Goal: Communication & Community: Answer question/provide support

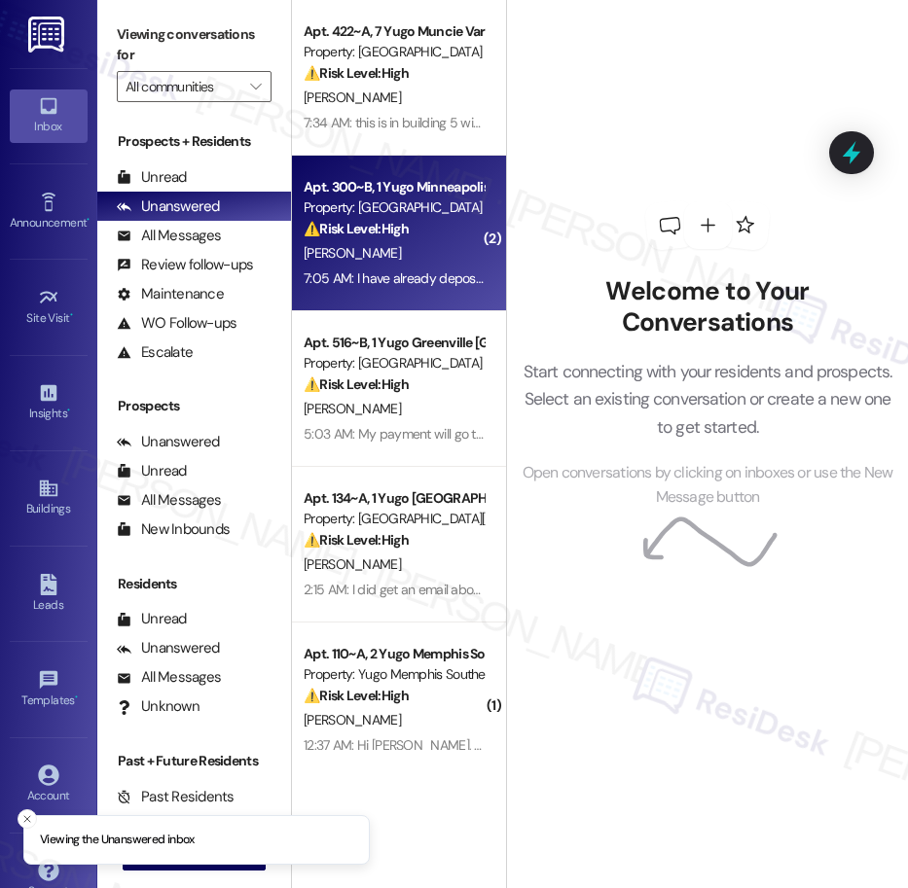
click at [437, 216] on div "Property: [GEOGRAPHIC_DATA]" at bounding box center [394, 208] width 180 height 20
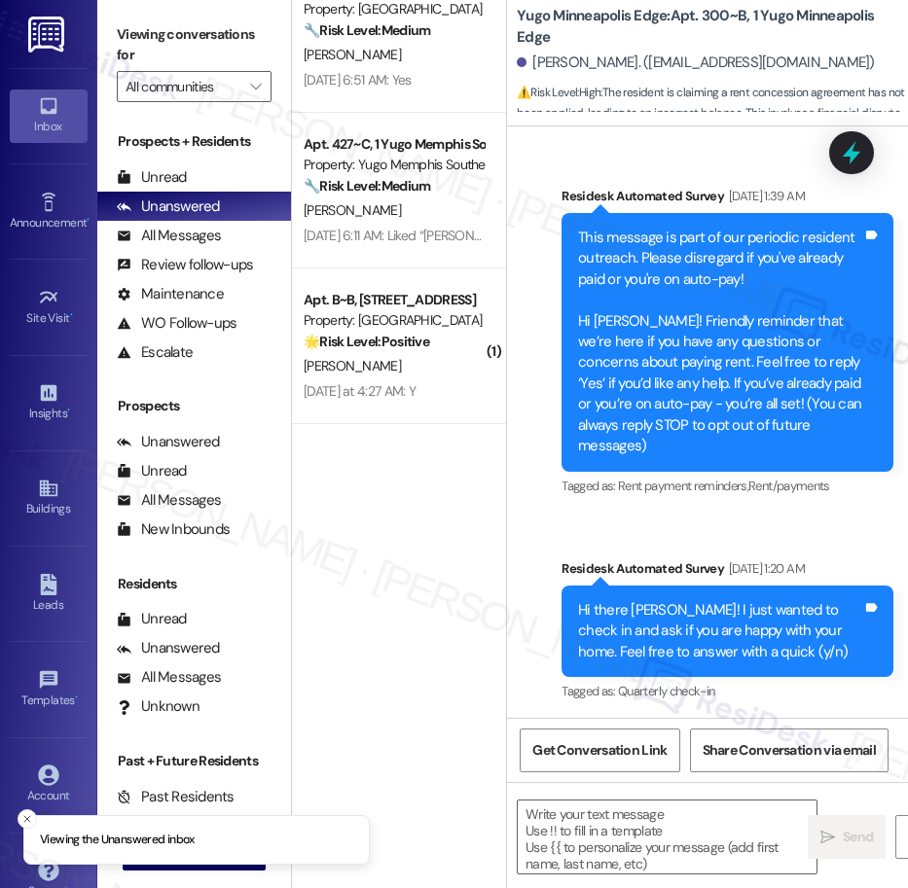
scroll to position [1754, 0]
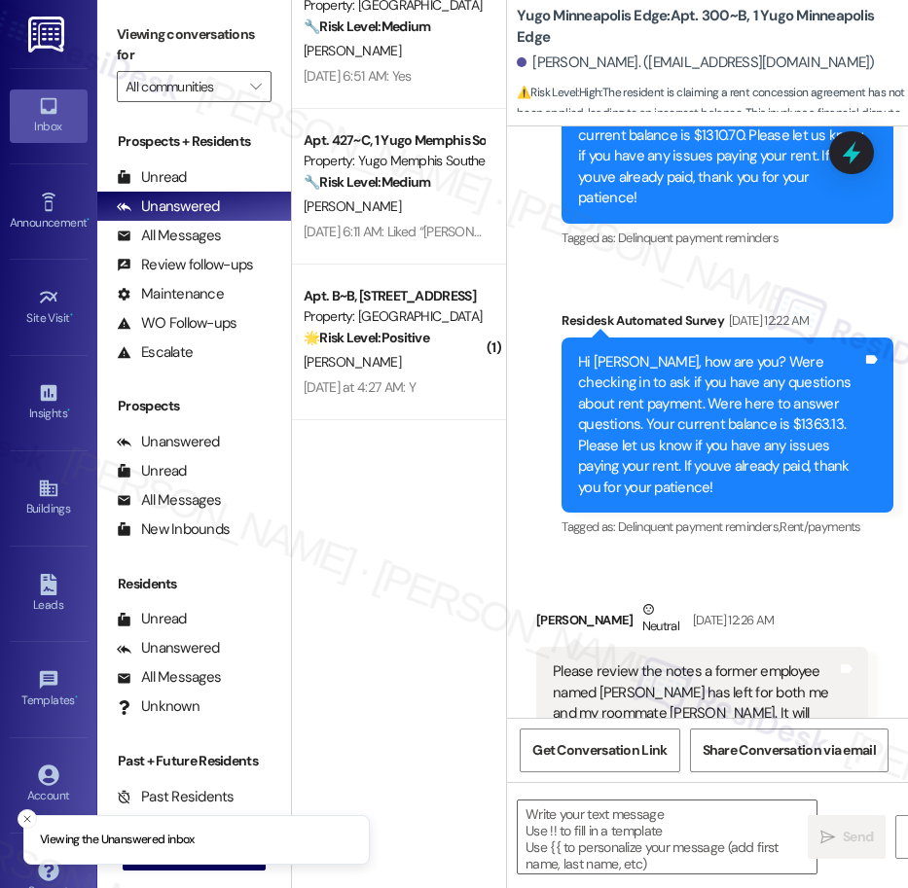
type textarea "Fetching suggested responses. Please feel free to read through the conversation…"
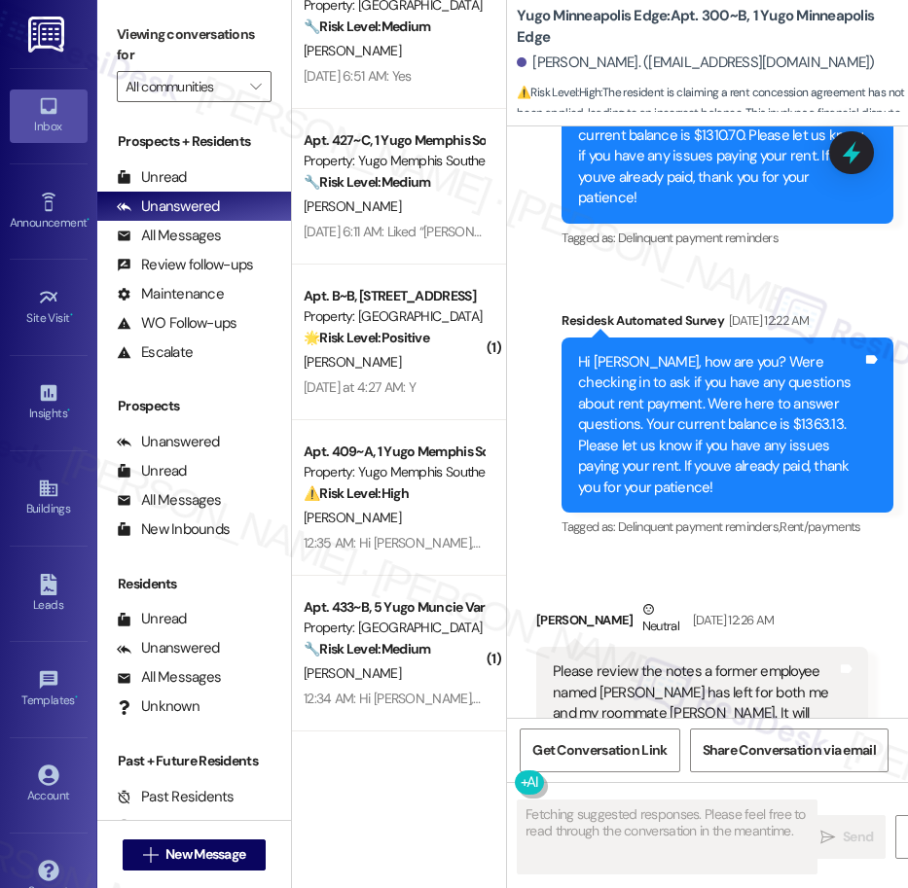
scroll to position [2052, 0]
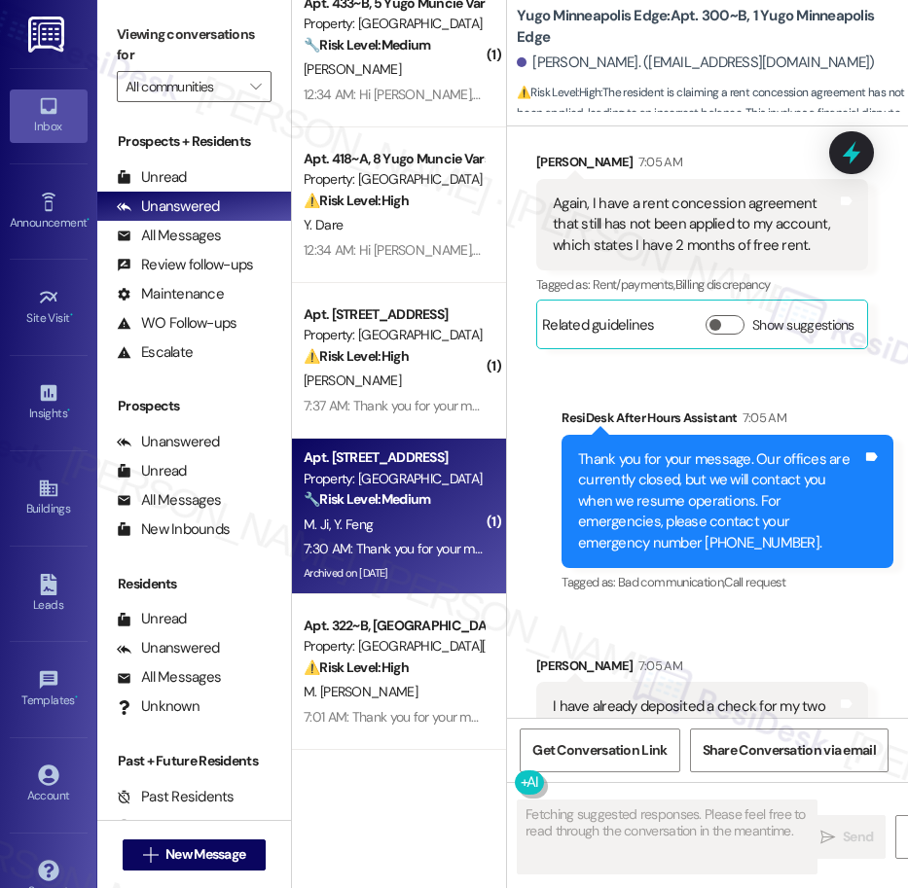
click at [418, 526] on div "M. [PERSON_NAME]" at bounding box center [394, 525] width 184 height 24
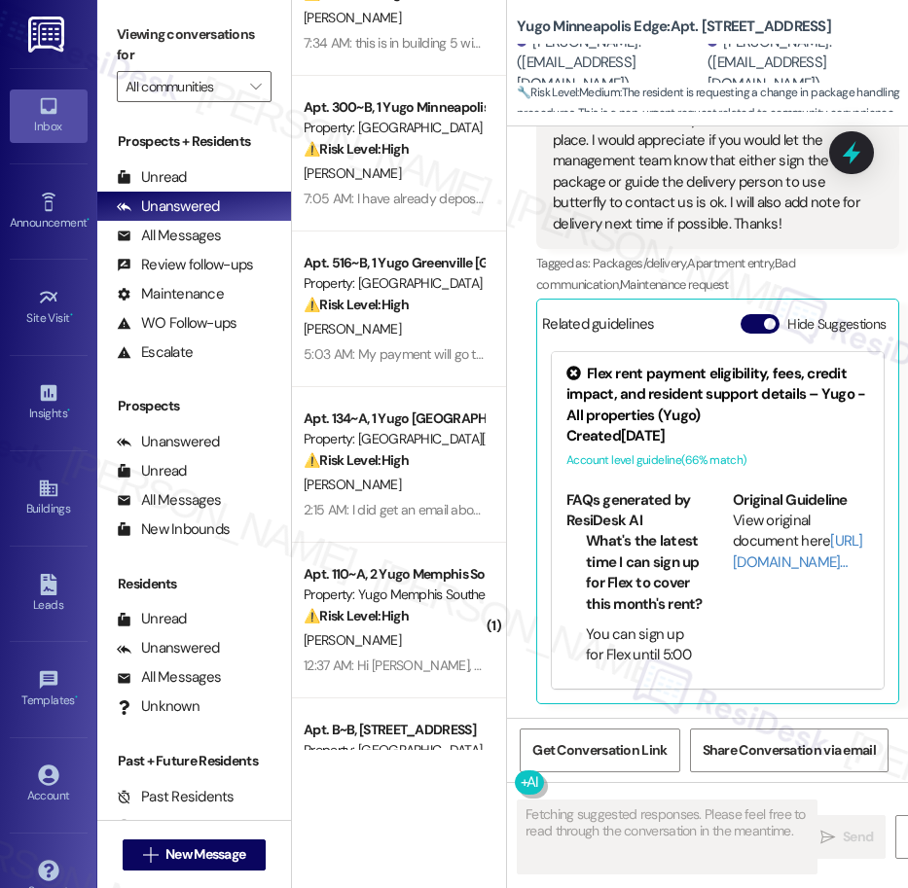
scroll to position [0, 0]
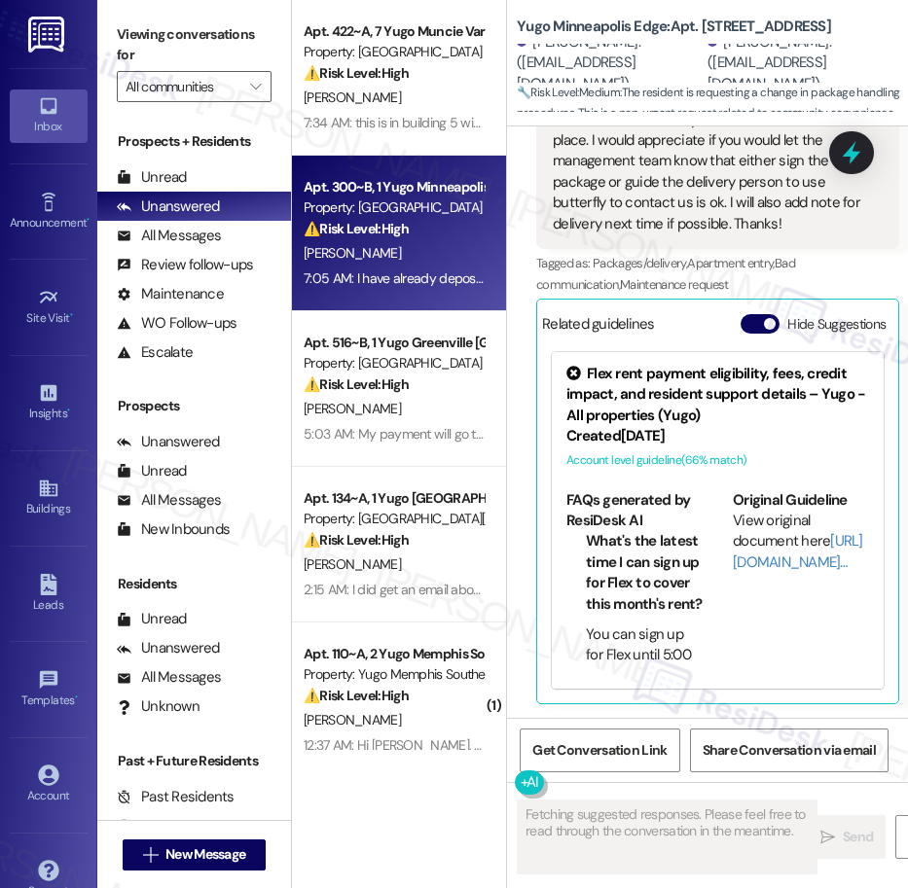
click at [402, 199] on div "Property: [GEOGRAPHIC_DATA]" at bounding box center [394, 208] width 180 height 20
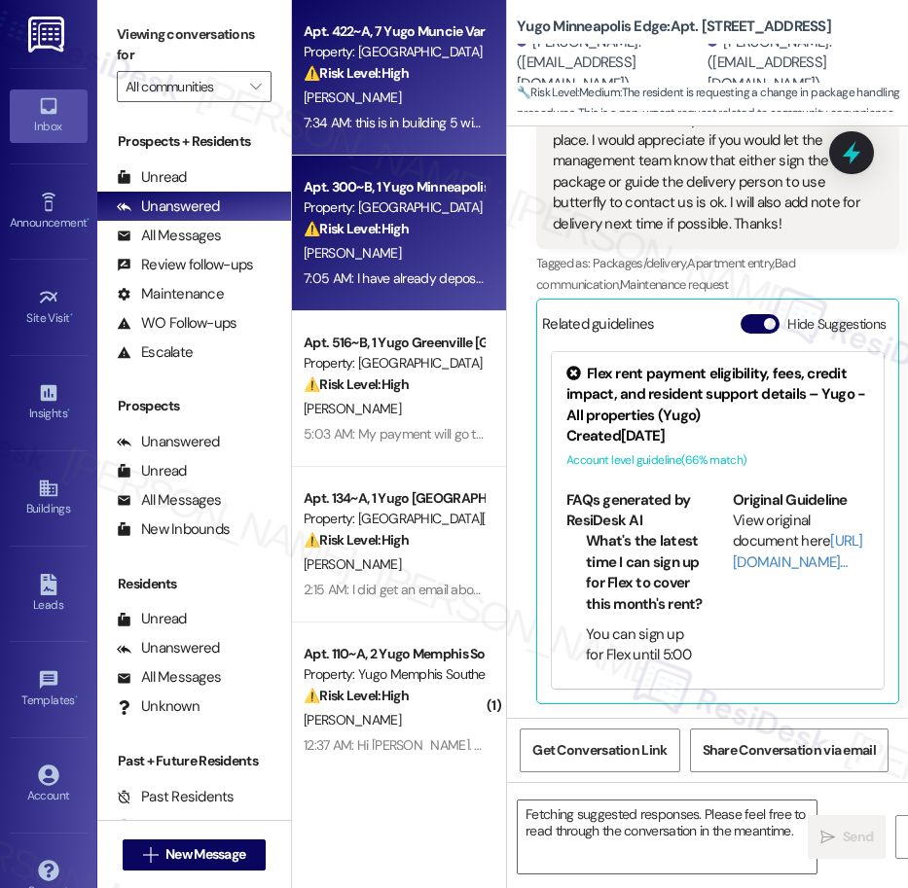
click at [398, 103] on div "[PERSON_NAME]" at bounding box center [394, 98] width 184 height 24
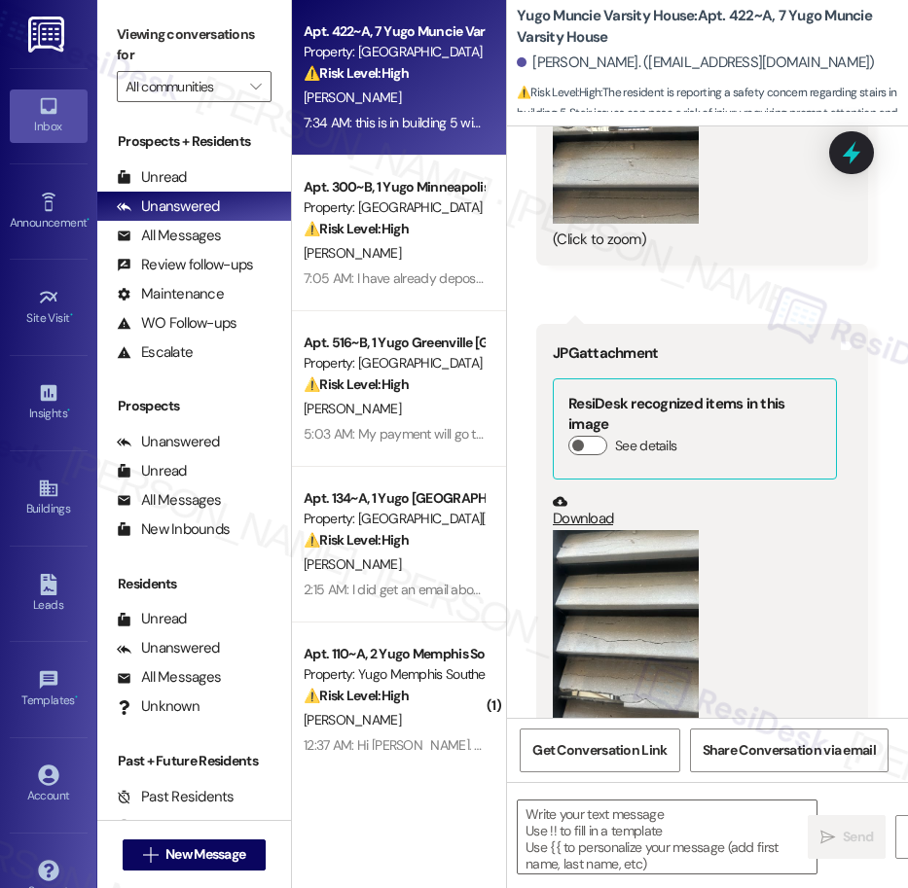
scroll to position [5762, 0]
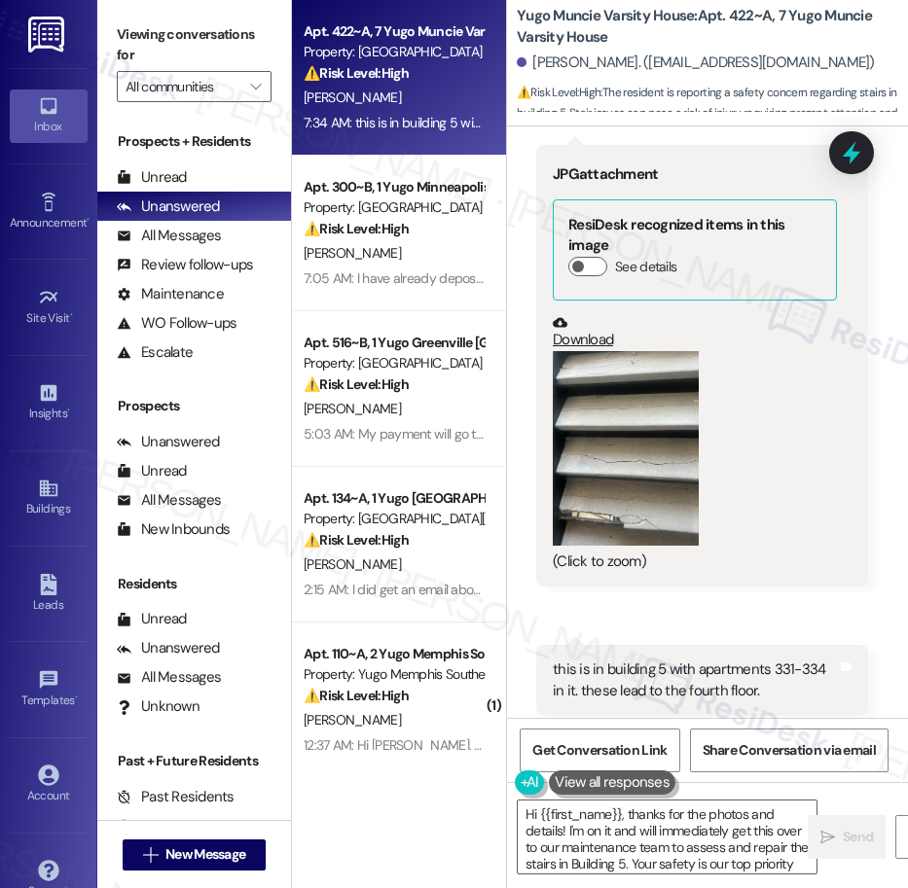
type textarea "Hi {{first_name}}, thanks for the photos and details! I'm on it and will immedi…"
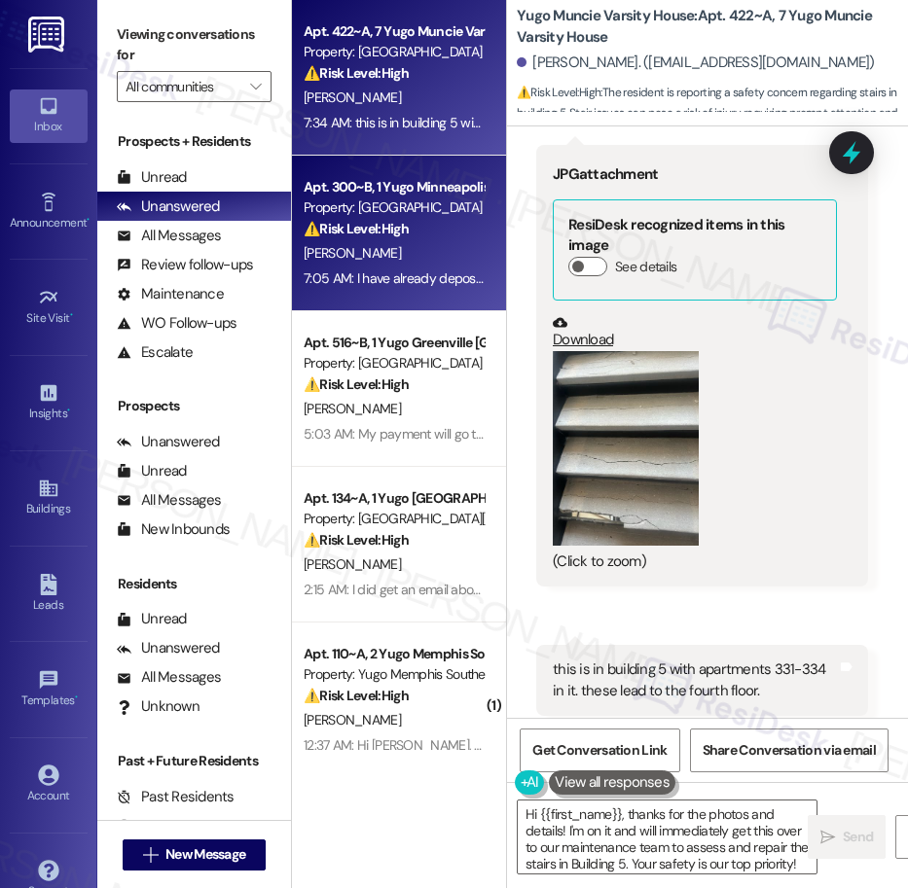
click at [328, 175] on div "Apt. 300~B, 1 Yugo Minneapolis Edge Property: Yugo Minneapolis Edge ⚠️ Risk Lev…" at bounding box center [394, 208] width 184 height 66
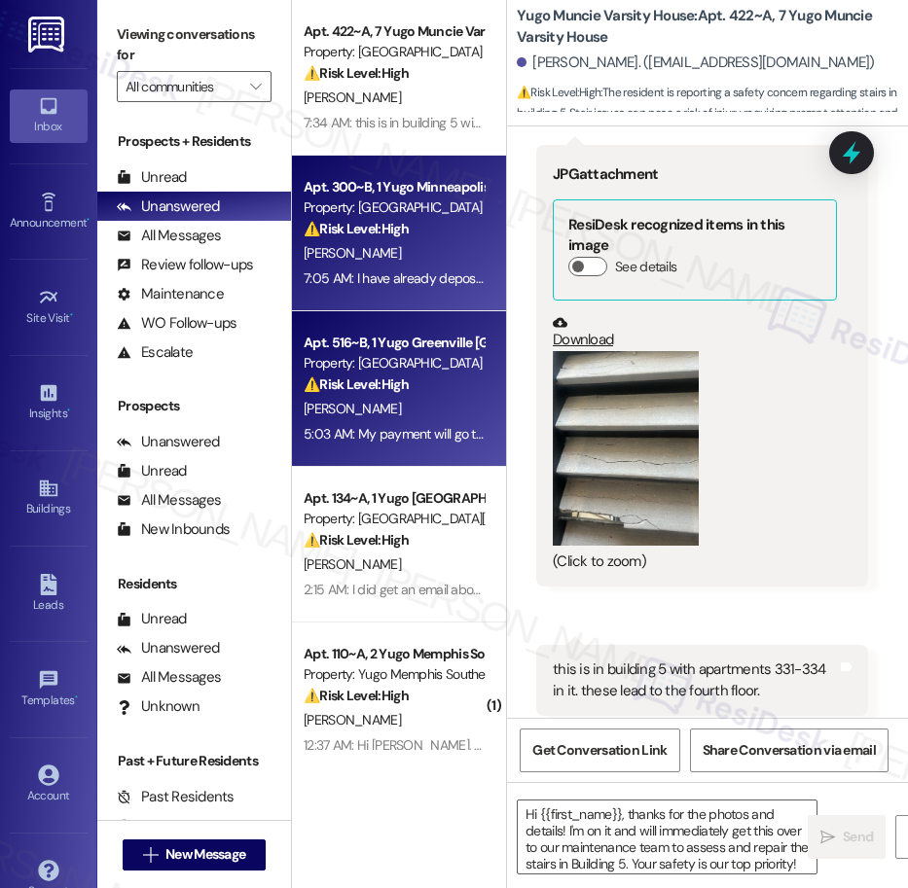
click at [375, 365] on div "Property: [GEOGRAPHIC_DATA] [GEOGRAPHIC_DATA]" at bounding box center [394, 363] width 180 height 20
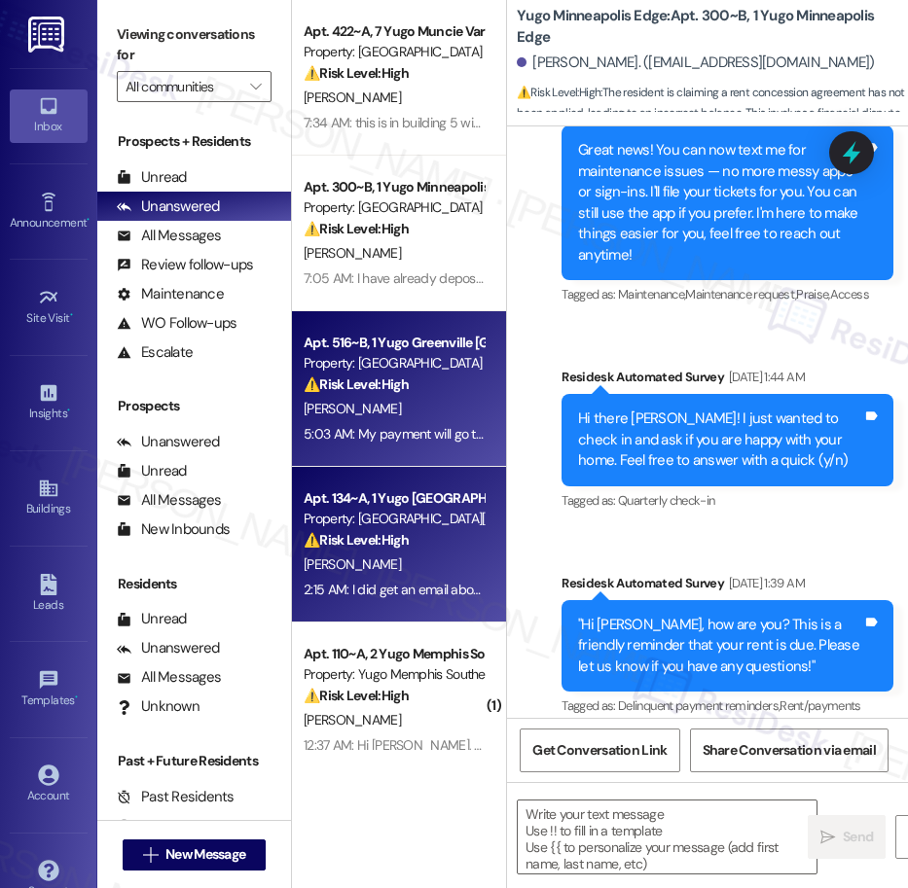
type textarea "Fetching suggested responses. Please feel free to read through the conversation…"
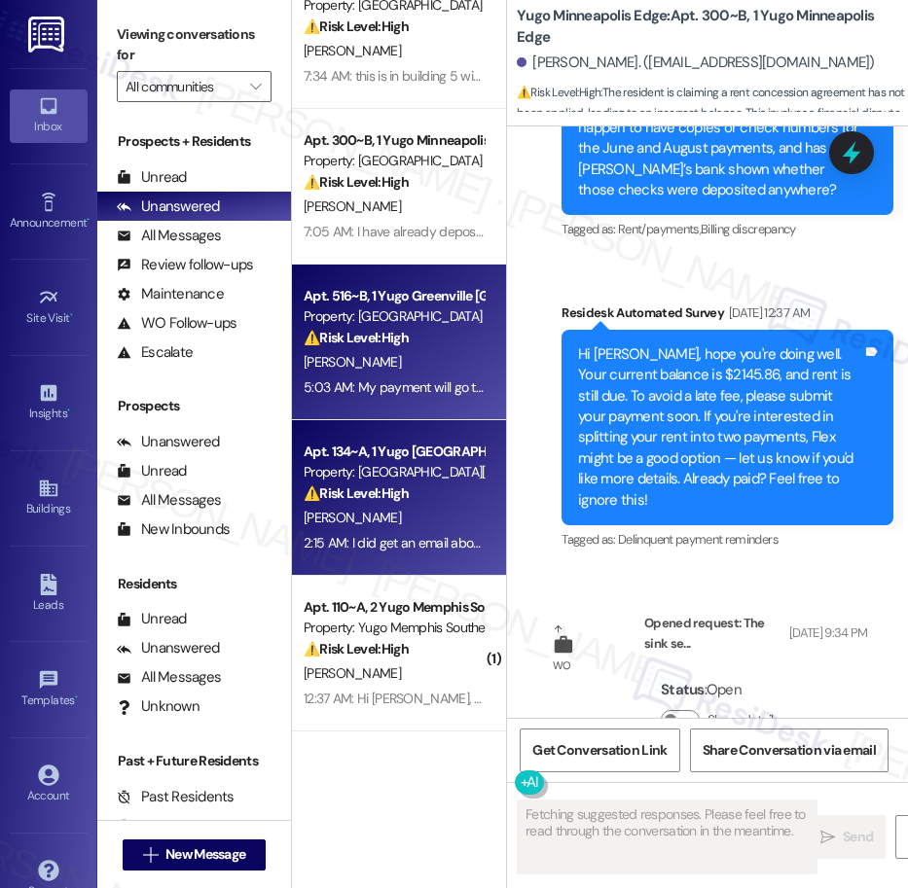
scroll to position [23753, 0]
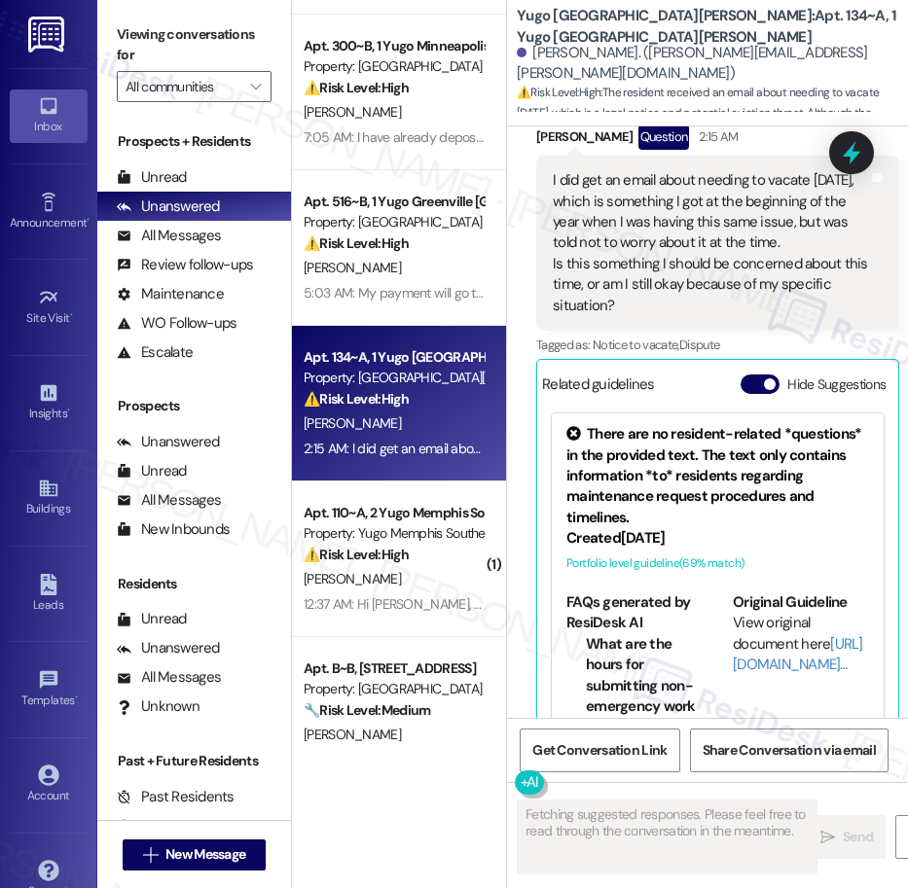
scroll to position [249, 0]
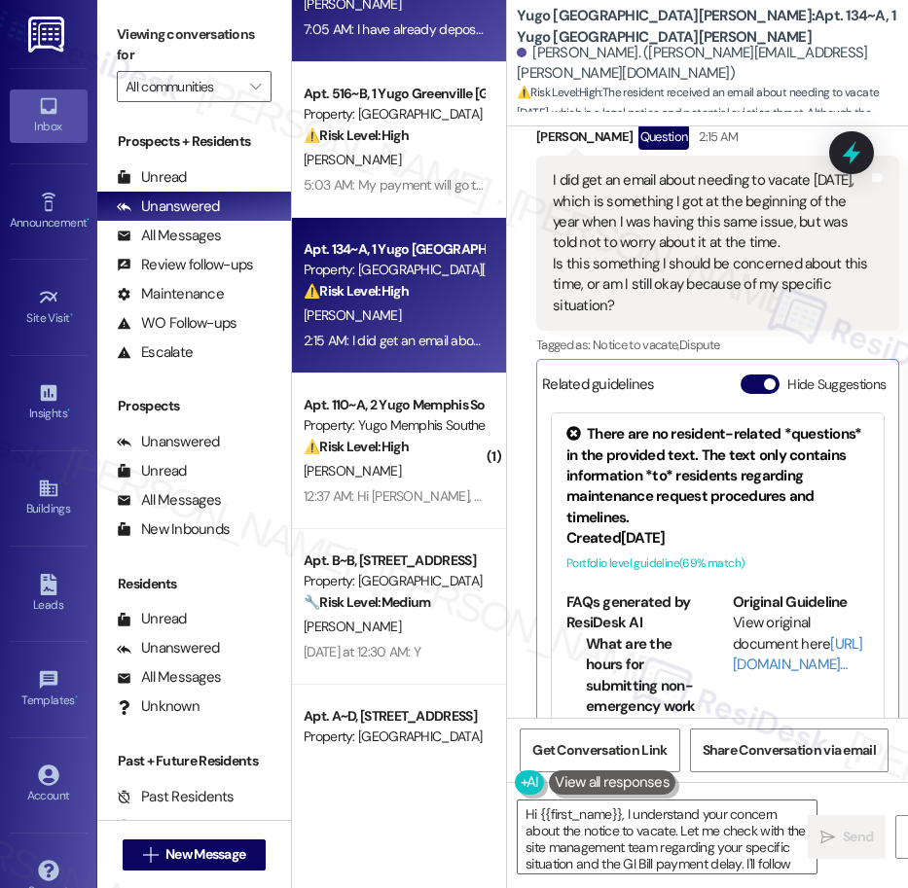
type textarea "Hi {{first_name}}, I understand your concern about the notice to vacate. Let me…"
